Goal: Task Accomplishment & Management: Manage account settings

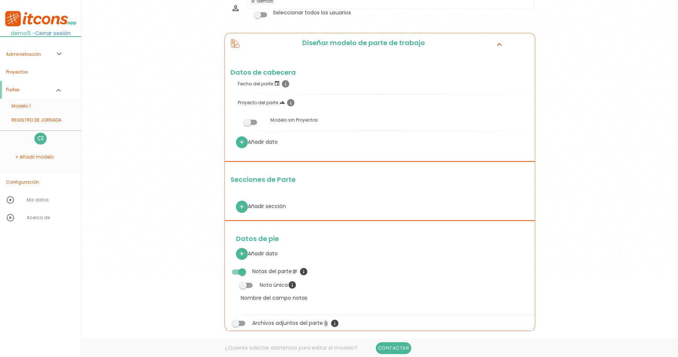
scroll to position [133, 0]
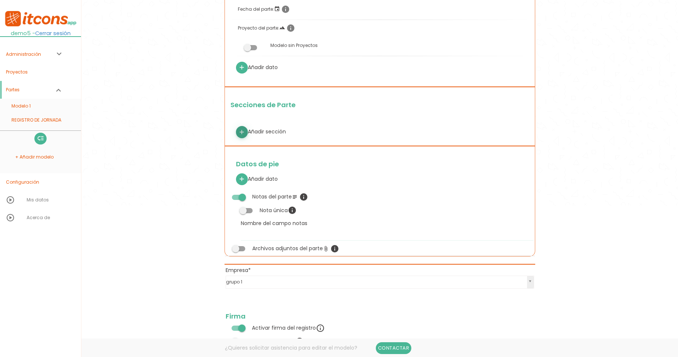
click at [241, 130] on icon "add" at bounding box center [241, 133] width 7 height 12
select select
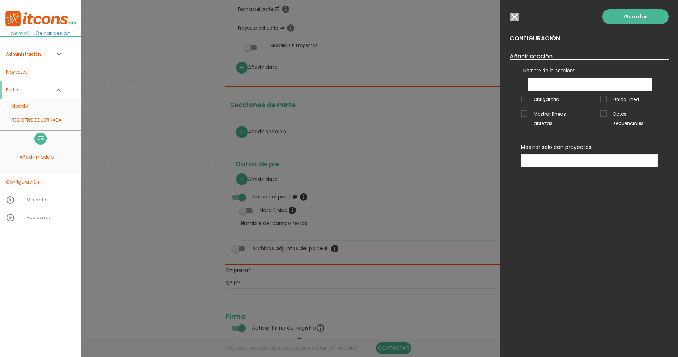
click at [578, 80] on input "text" at bounding box center [590, 84] width 124 height 13
type input "jornada"
click at [629, 19] on link "Guardar" at bounding box center [635, 16] width 67 height 15
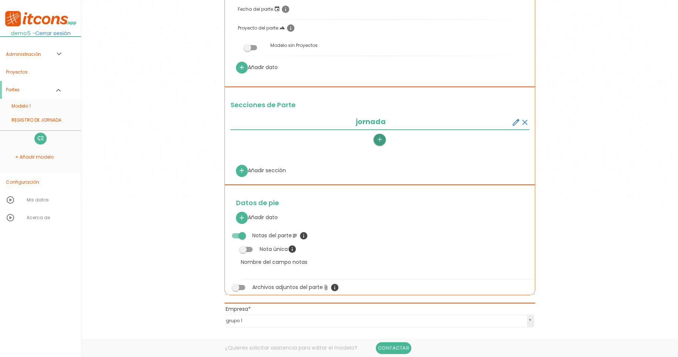
click at [382, 140] on icon "add" at bounding box center [379, 140] width 7 height 12
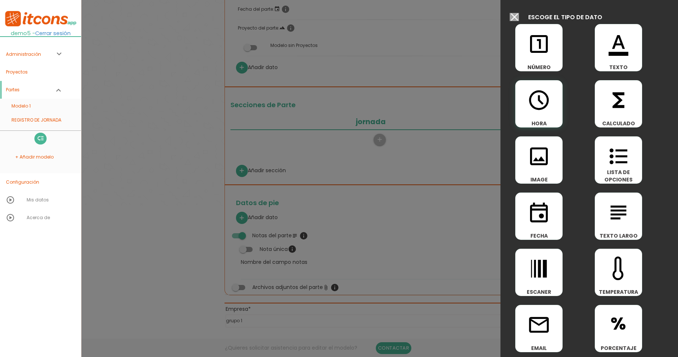
click at [549, 103] on icon "access_time" at bounding box center [539, 100] width 24 height 24
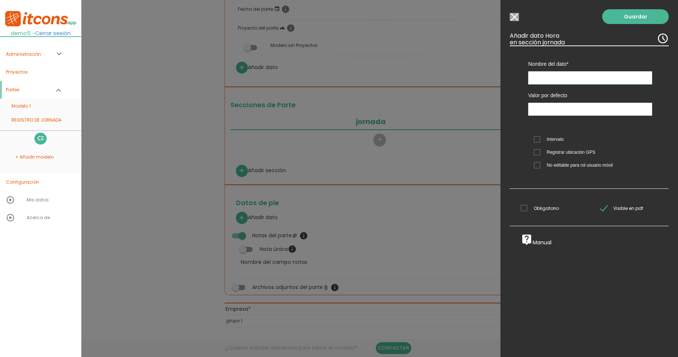
click at [551, 80] on input "text" at bounding box center [590, 77] width 124 height 13
type input "entrada"
click at [631, 20] on link "Guardar" at bounding box center [635, 16] width 67 height 15
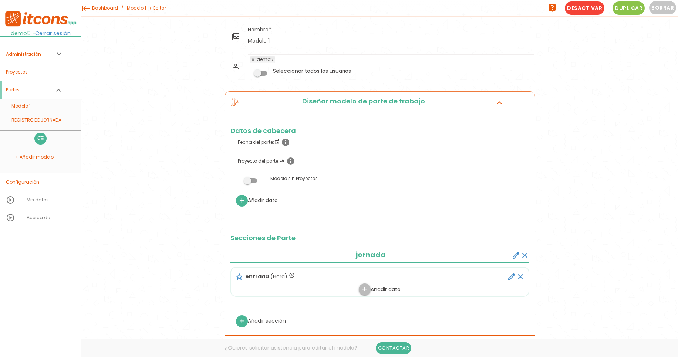
click at [133, 4] on link "Modelo 1" at bounding box center [136, 8] width 23 height 16
